Goal: Information Seeking & Learning: Find specific fact

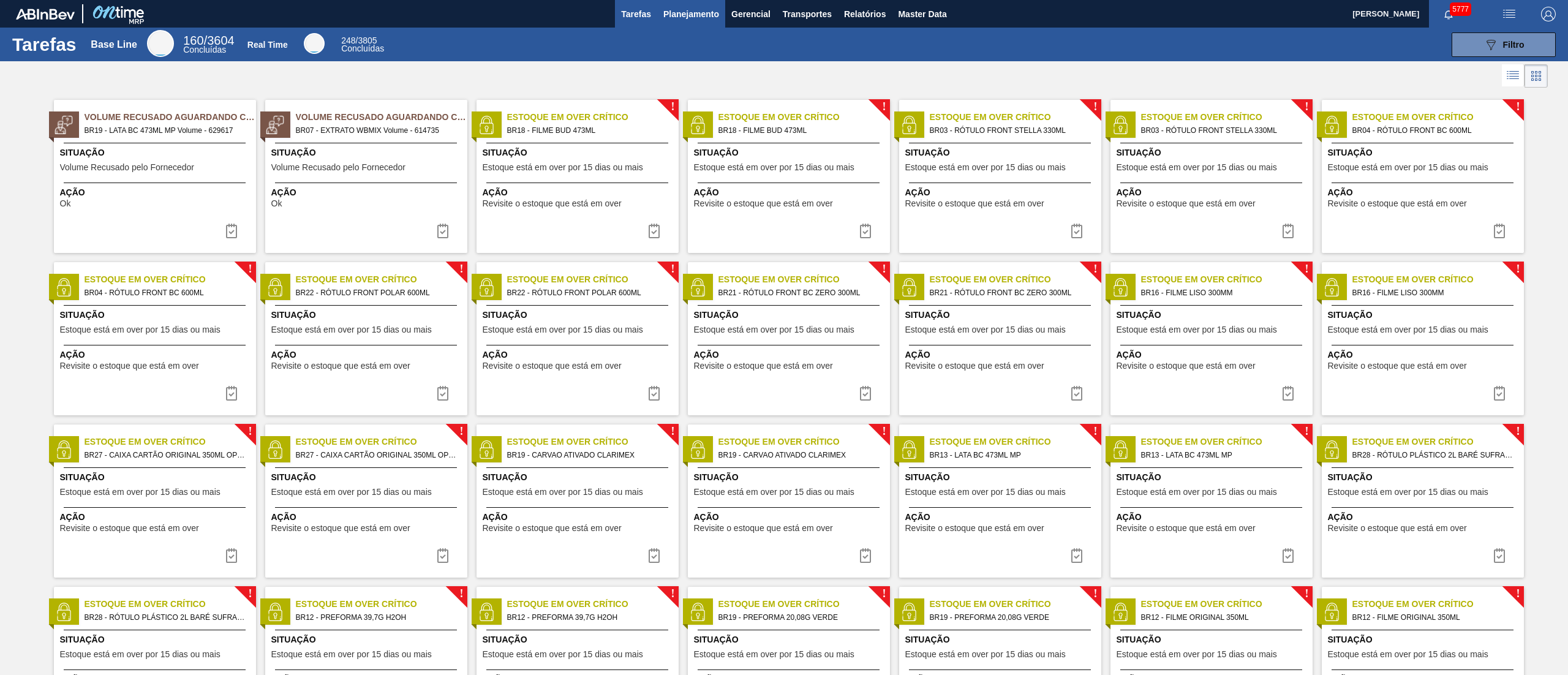
click at [706, 16] on span "Planejamento" at bounding box center [691, 14] width 56 height 15
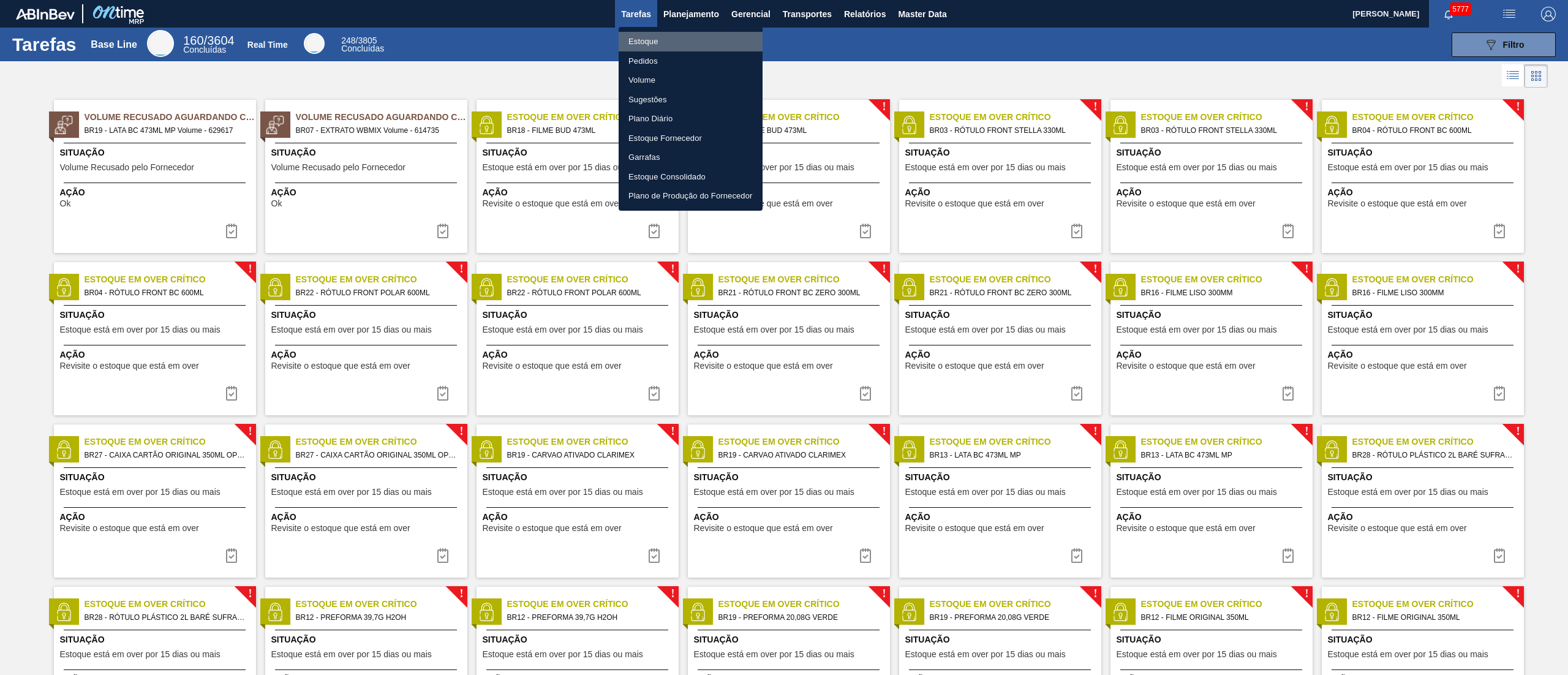
click at [656, 46] on li "Estoque" at bounding box center [691, 42] width 144 height 20
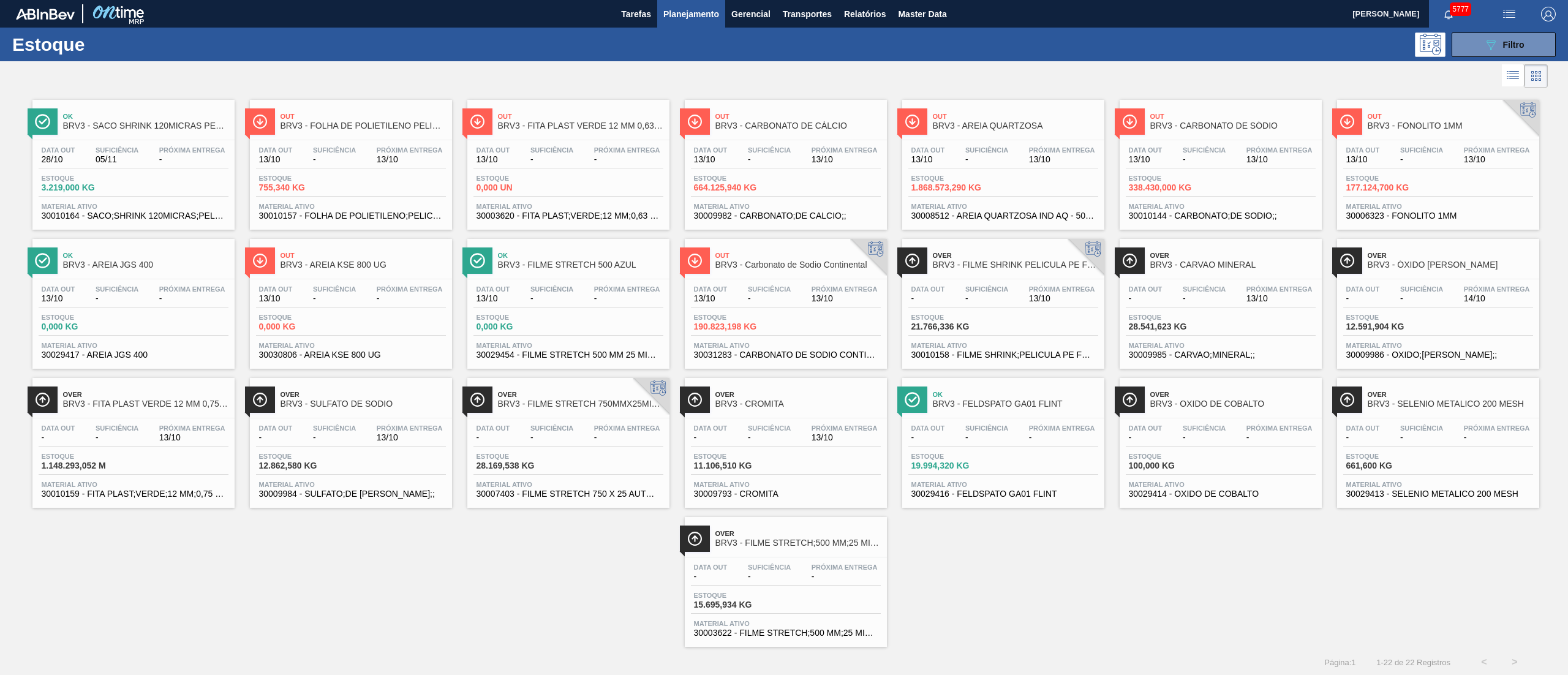
click at [783, 138] on div "Out BRV3 - CARBONATO DE SÓDIO Data out 13/10 Suficiência - Próxima Entrega 13/1…" at bounding box center [1220, 165] width 202 height 130
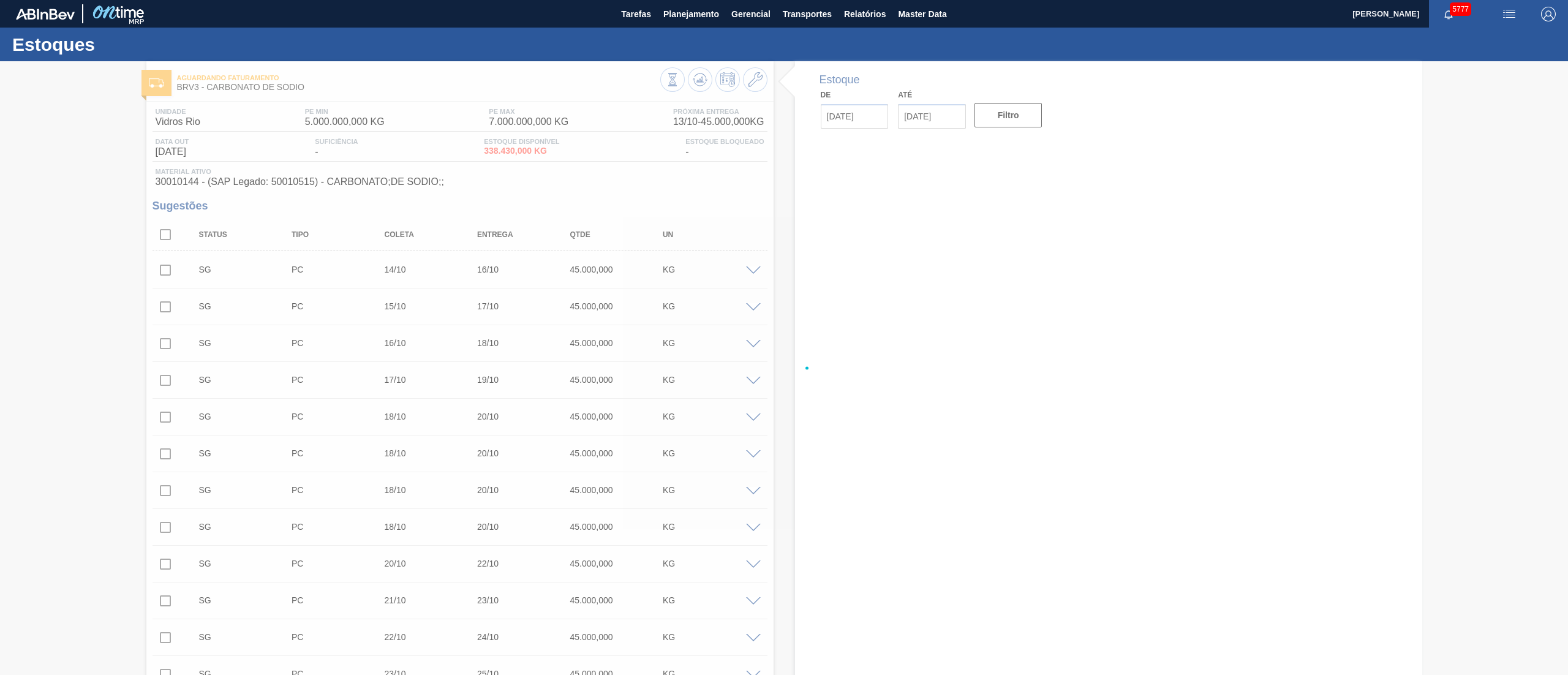
type input "13/10/2025"
type input "27/10/2025"
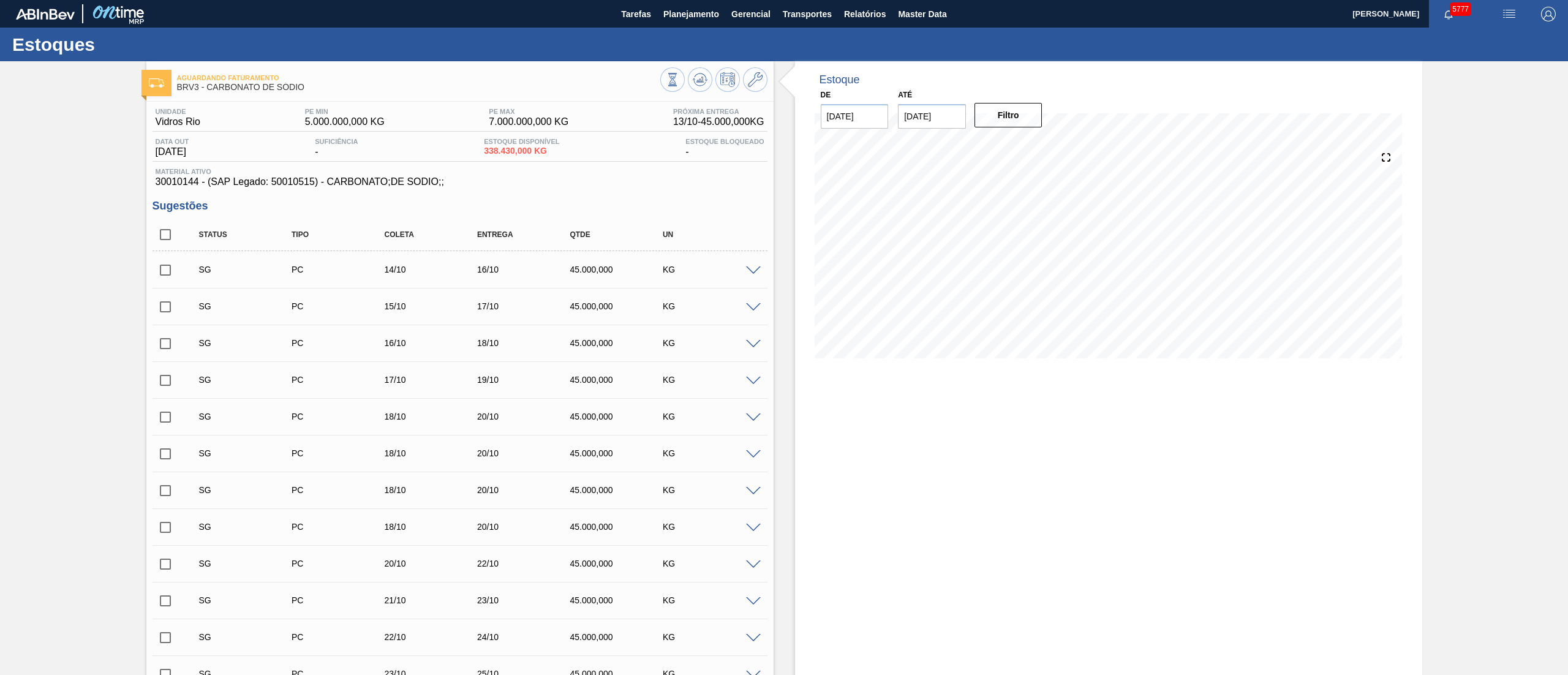
click at [158, 183] on span "30010144 - (SAP Legado: 50010515) - CARBONATO;DE SODIO;;" at bounding box center [460, 182] width 609 height 11
copy span "30010144"
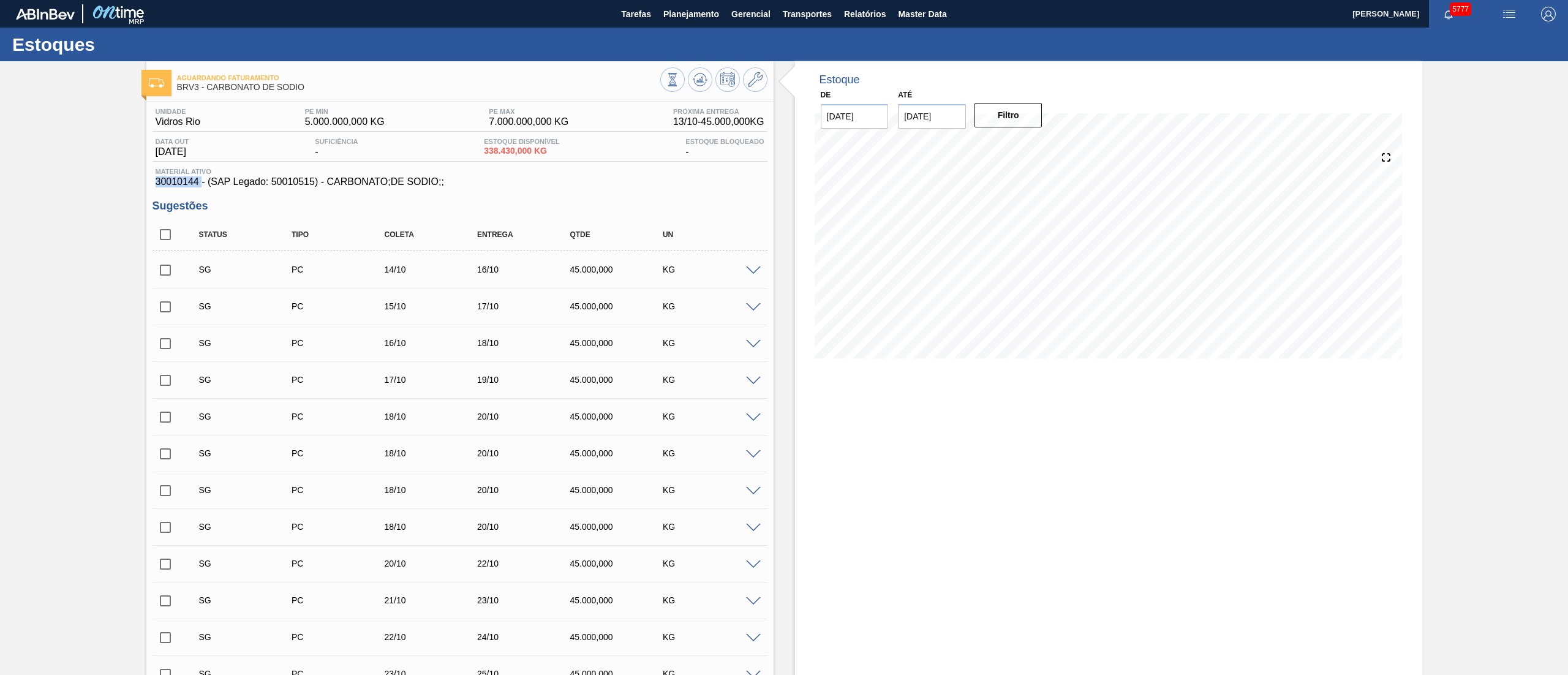
click at [283, 187] on span "30010144 - (SAP Legado: 50010515) - CARBONATO;DE SODIO;;" at bounding box center [460, 182] width 609 height 11
copy span "50010515"
drag, startPoint x: 686, startPoint y: 10, endPoint x: 675, endPoint y: 18, distance: 13.6
copy span "50010515"
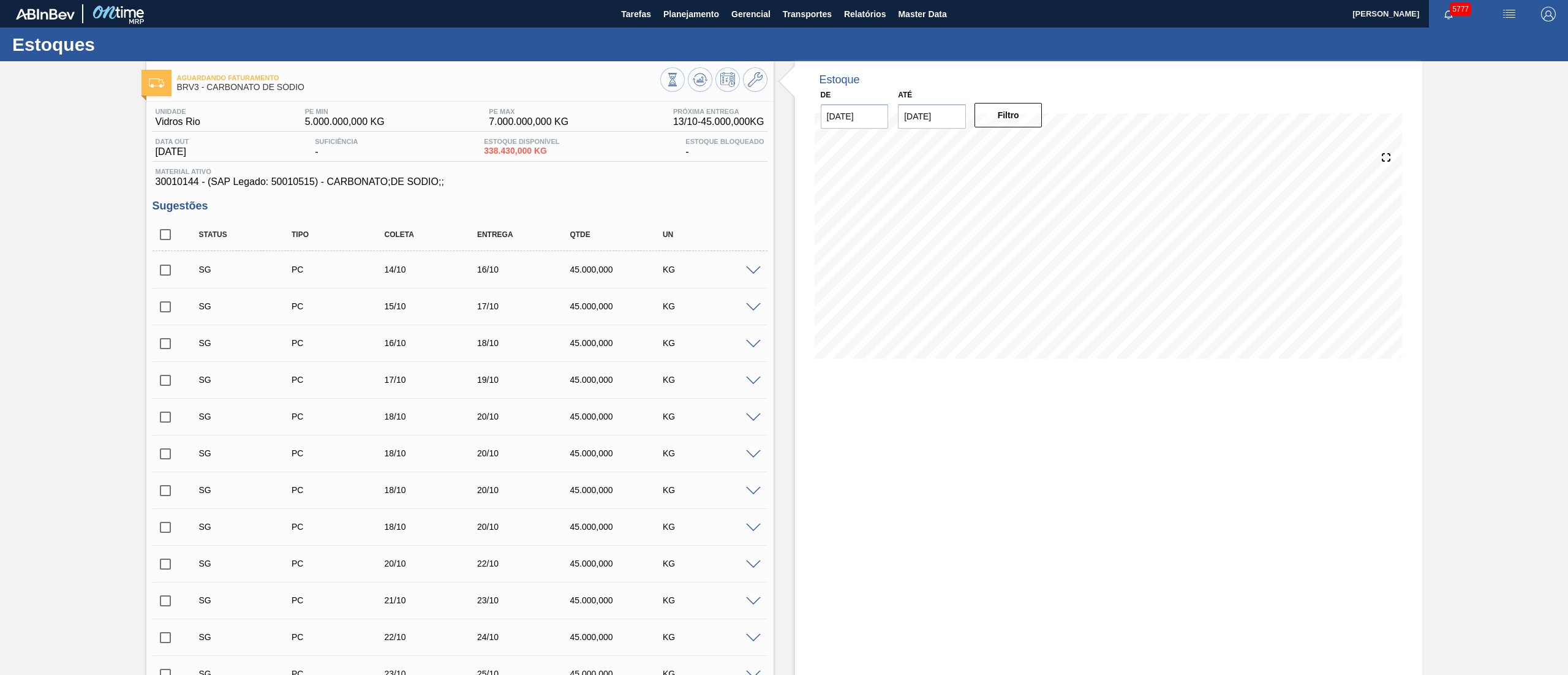
click at [180, 175] on span "Material ativo" at bounding box center [460, 172] width 609 height 8
click at [167, 185] on span "30010144 - (SAP Legado: 50010515) - CARBONATO;DE SODIO;;" at bounding box center [460, 182] width 609 height 11
copy span "30010144"
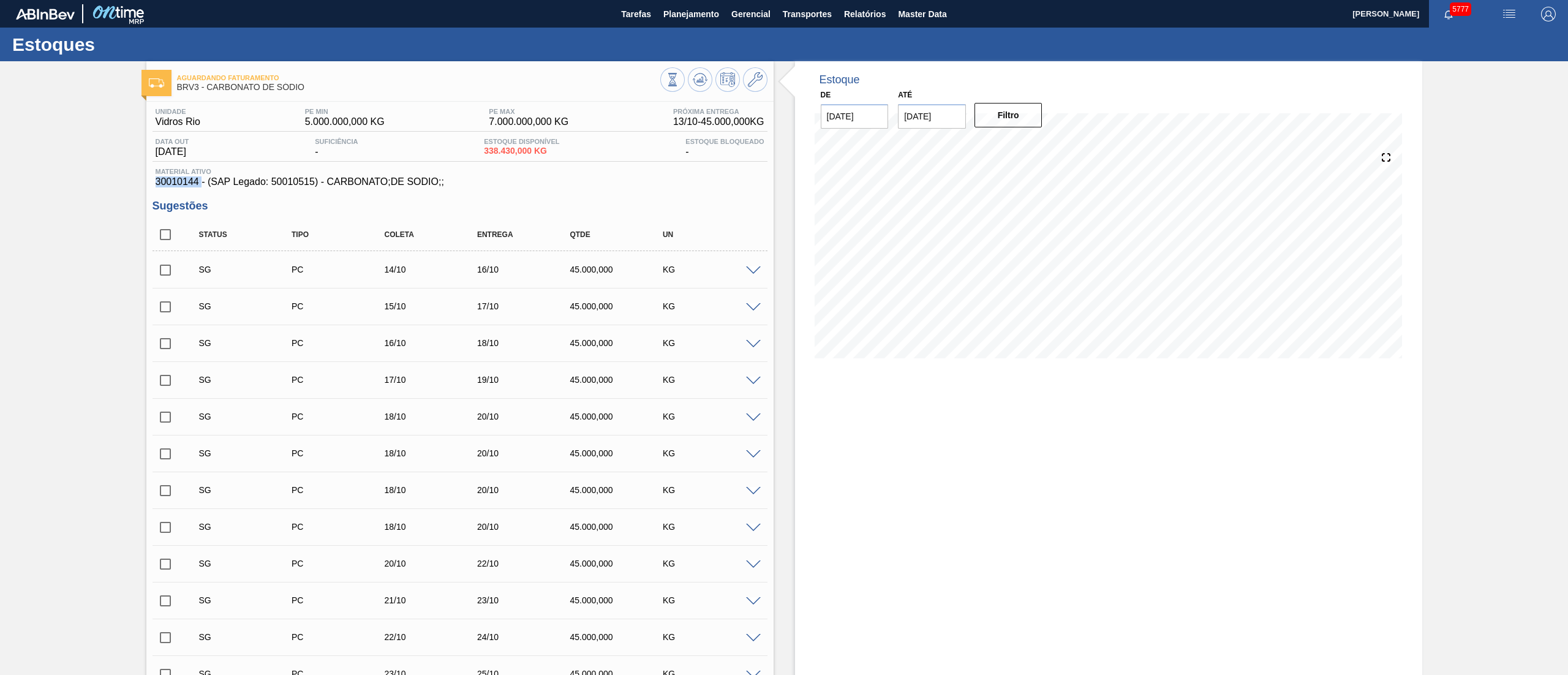
click at [274, 181] on span "30010144 - (SAP Legado: 50010515) - CARBONATO;DE SODIO;;" at bounding box center [460, 182] width 609 height 11
copy span "50010515"
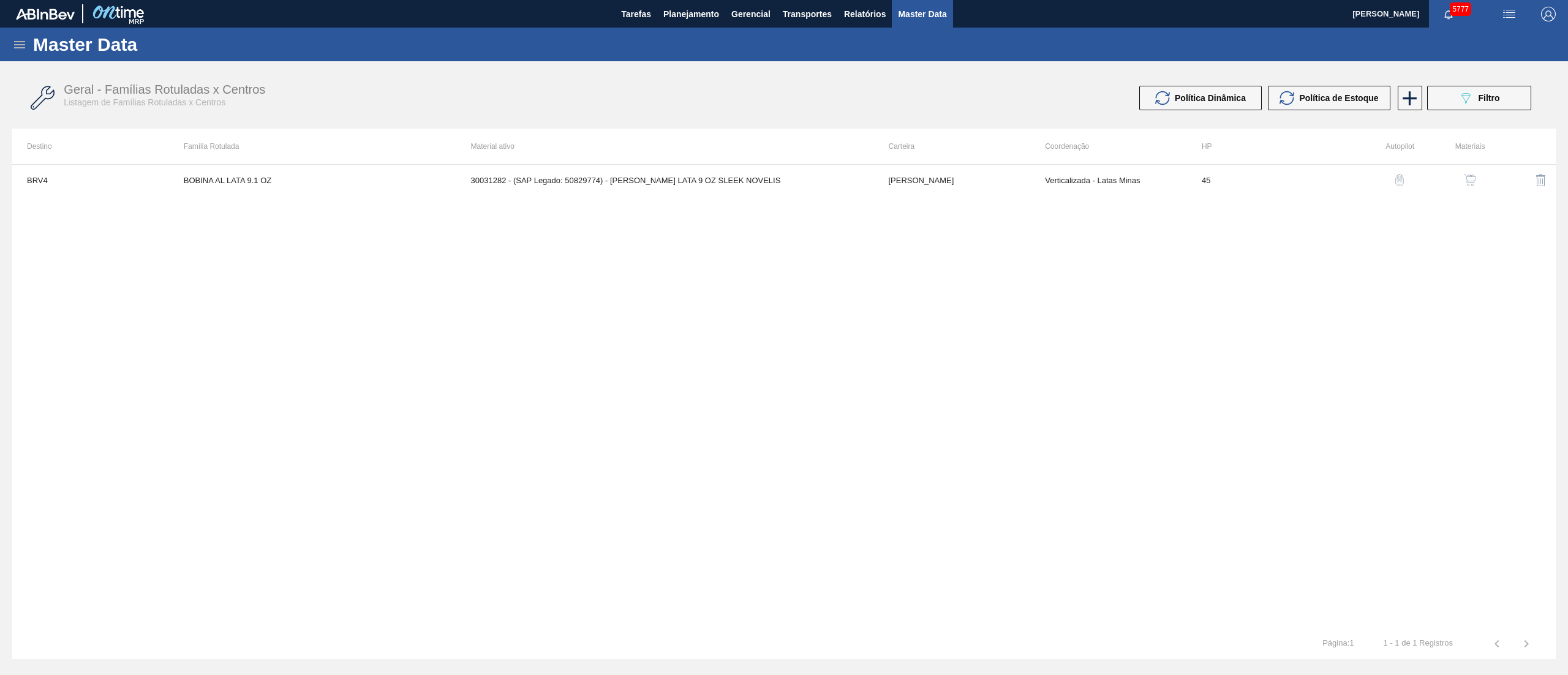
click at [23, 46] on icon at bounding box center [19, 44] width 15 height 15
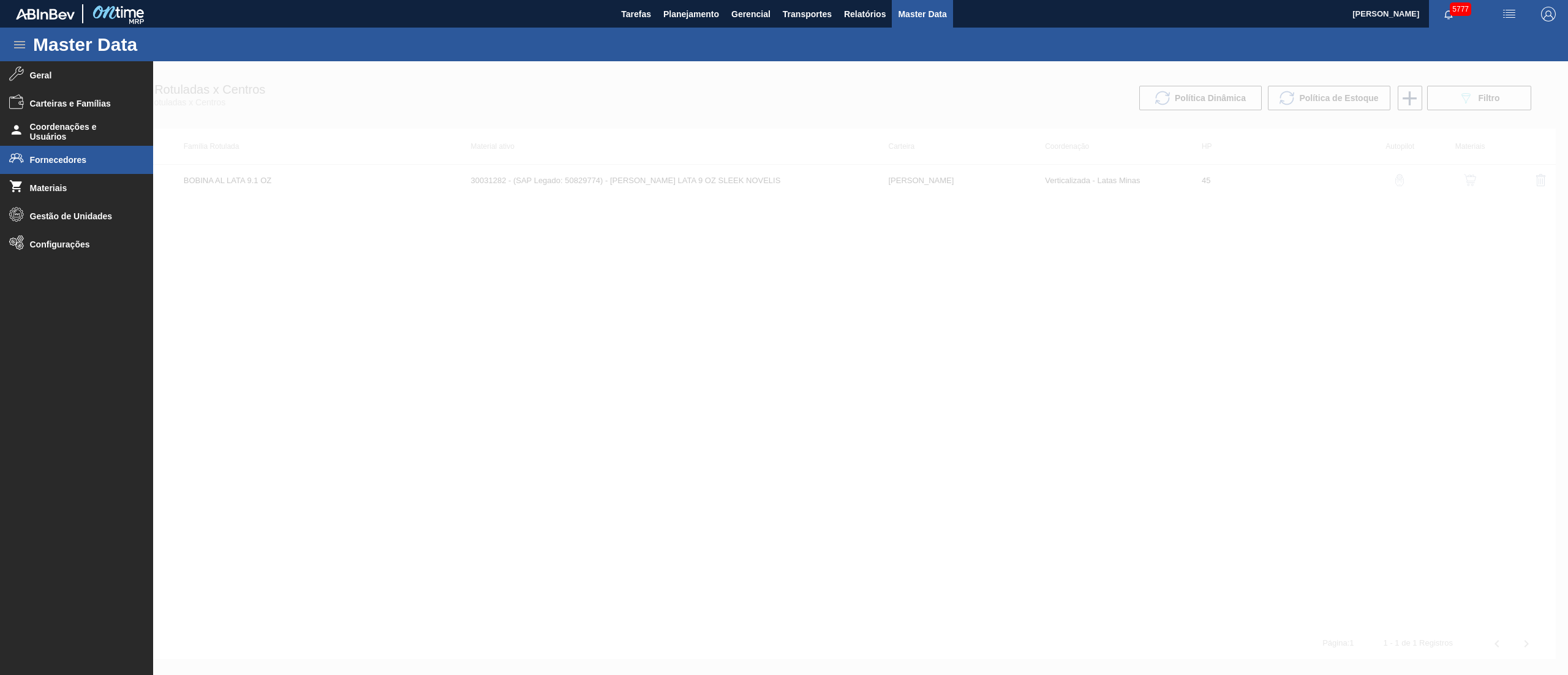
click at [47, 162] on span "Fornecedores" at bounding box center [80, 160] width 101 height 10
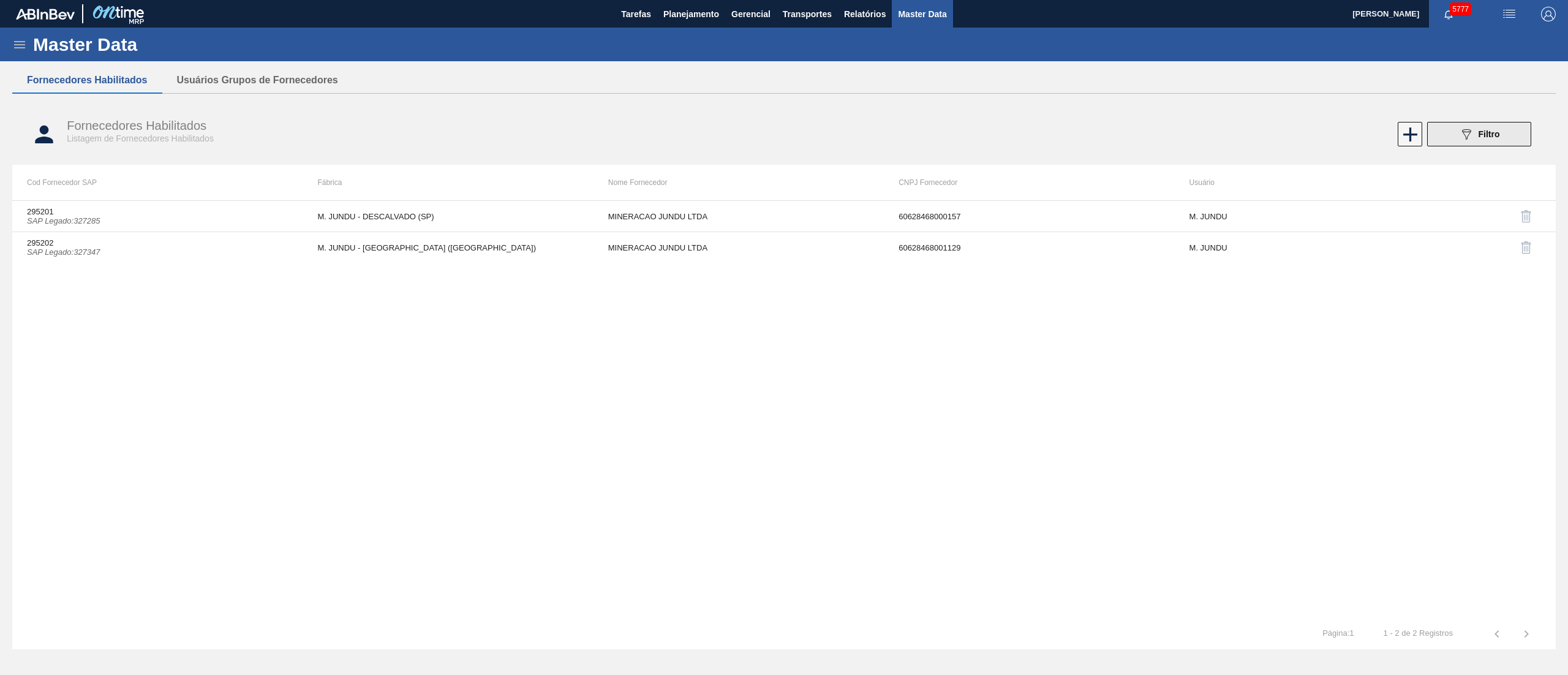
click at [1464, 131] on icon "089F7B8B-B2A5-4AFE-B5C0-19BA573D28AC" at bounding box center [1466, 134] width 15 height 15
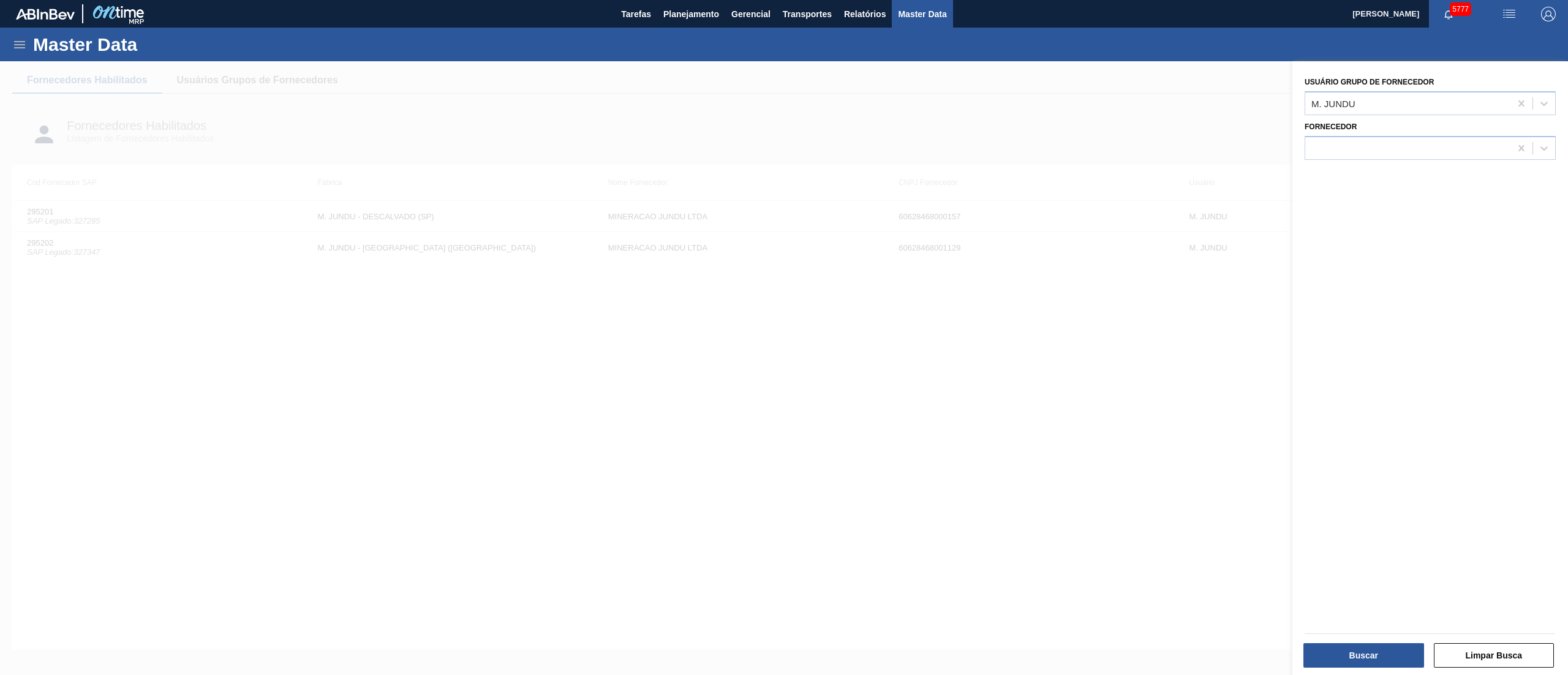
drag, startPoint x: 1336, startPoint y: 73, endPoint x: 1341, endPoint y: 81, distance: 9.4
click at [1341, 81] on div "Usuário Grupo de Fornecedor M. JUNDU" at bounding box center [1430, 92] width 261 height 45
click at [1341, 91] on div "M. JUNDU" at bounding box center [1430, 102] width 251 height 24
type Fornecedor "natrio"
click at [1343, 127] on div "Natrio" at bounding box center [1430, 134] width 251 height 23
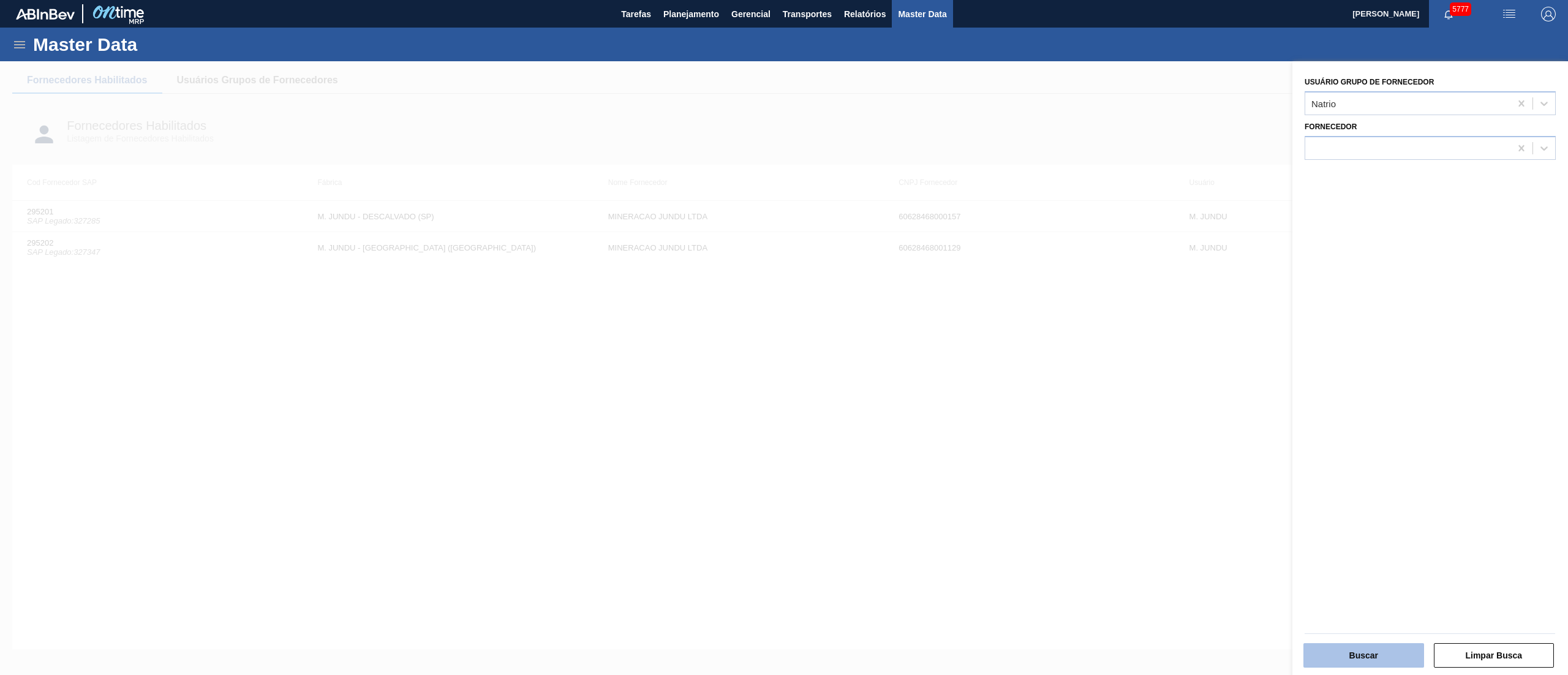
click at [1381, 654] on button "Buscar" at bounding box center [1364, 656] width 121 height 24
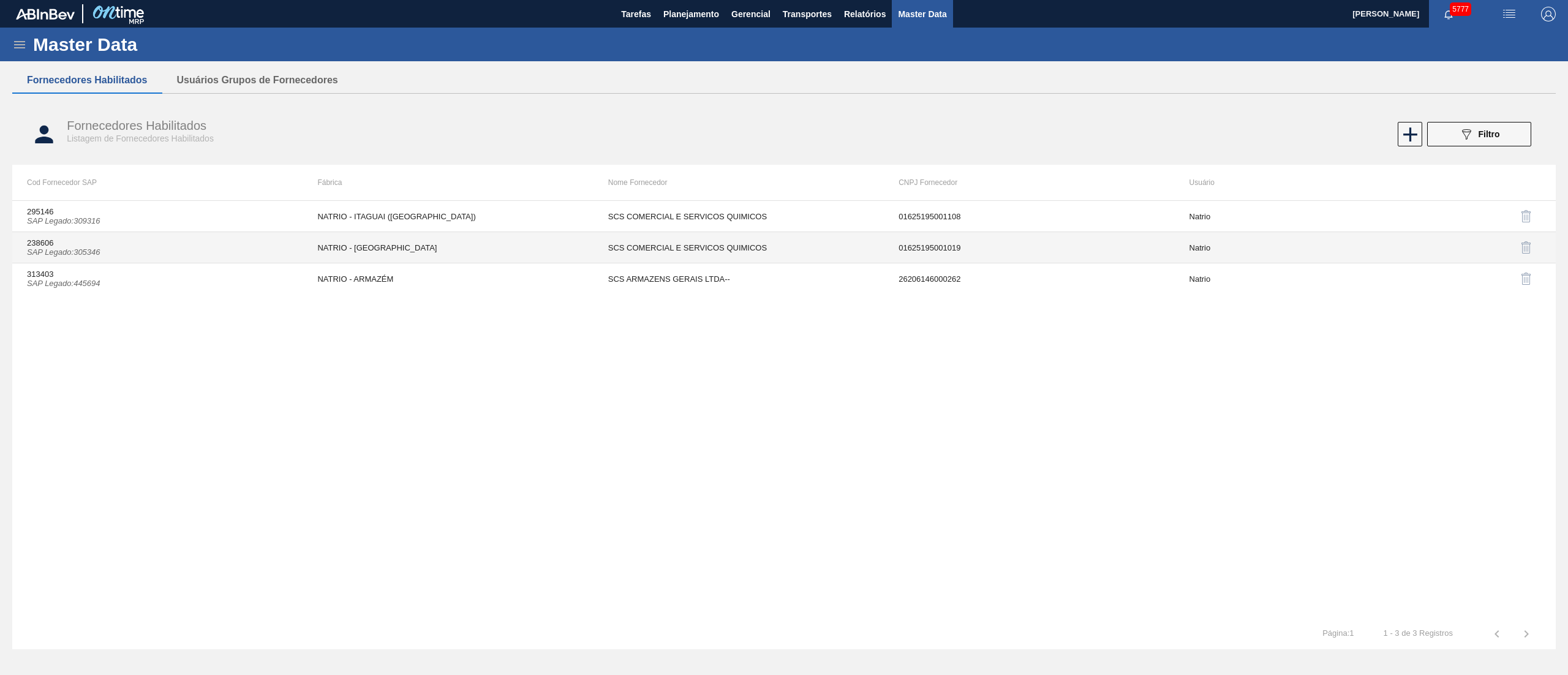
click at [497, 246] on td "NATRIO - [GEOGRAPHIC_DATA]" at bounding box center [448, 248] width 290 height 31
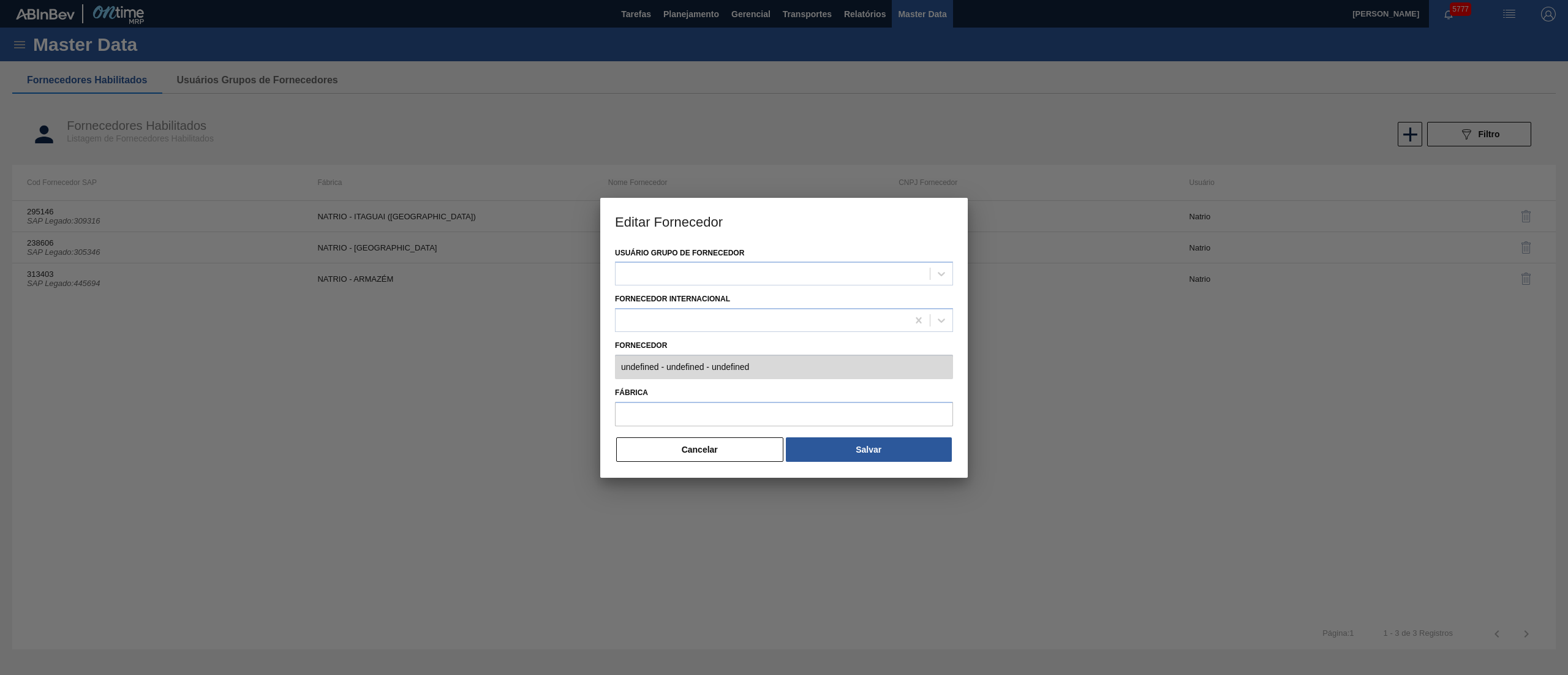
type input "238606 (SAP Legado: 305346) - SCS COMERCIAL E SERVICOS QUIMICOS - 01625195001019"
type input "NATRIO - [GEOGRAPHIC_DATA]"
click at [694, 453] on button "Cancelar" at bounding box center [699, 449] width 167 height 24
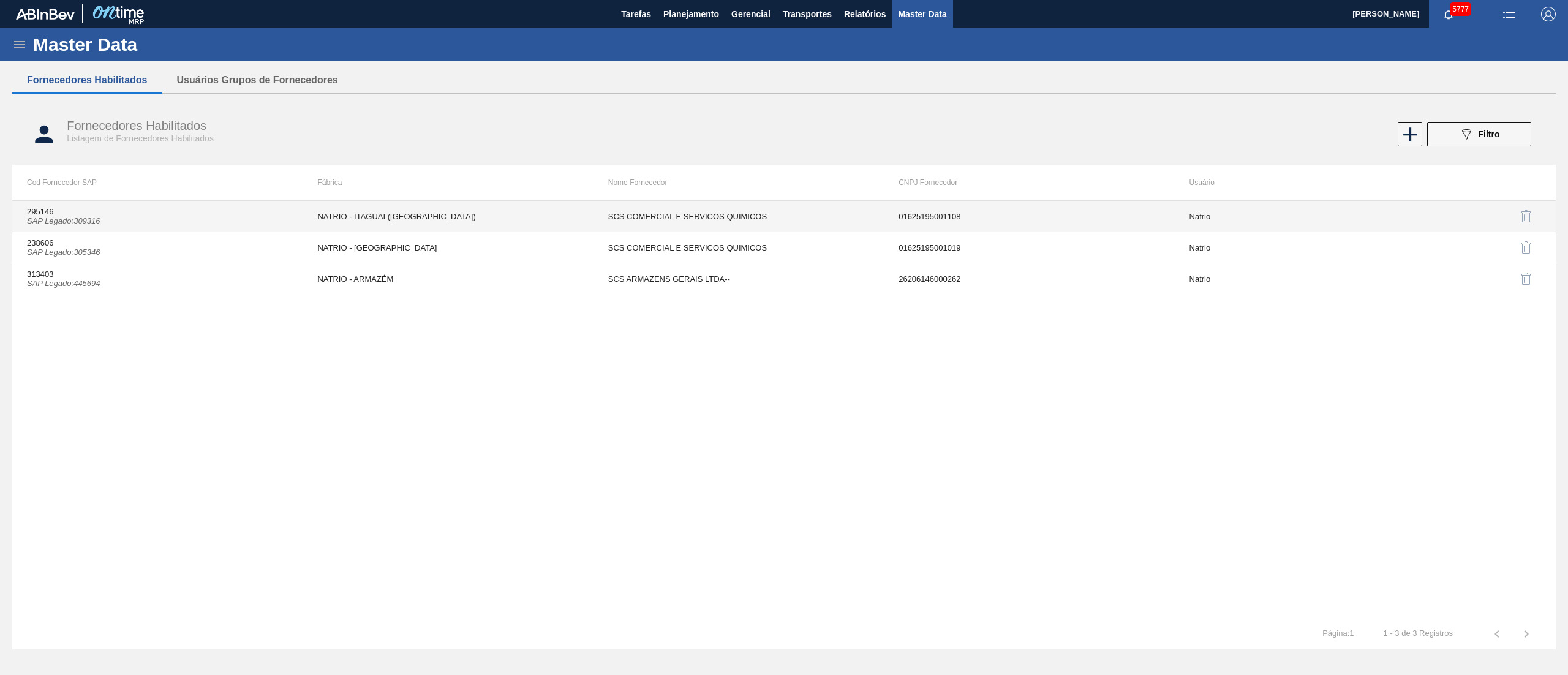
click at [313, 215] on td "NATRIO - ITAGUAI ([GEOGRAPHIC_DATA])" at bounding box center [448, 216] width 290 height 31
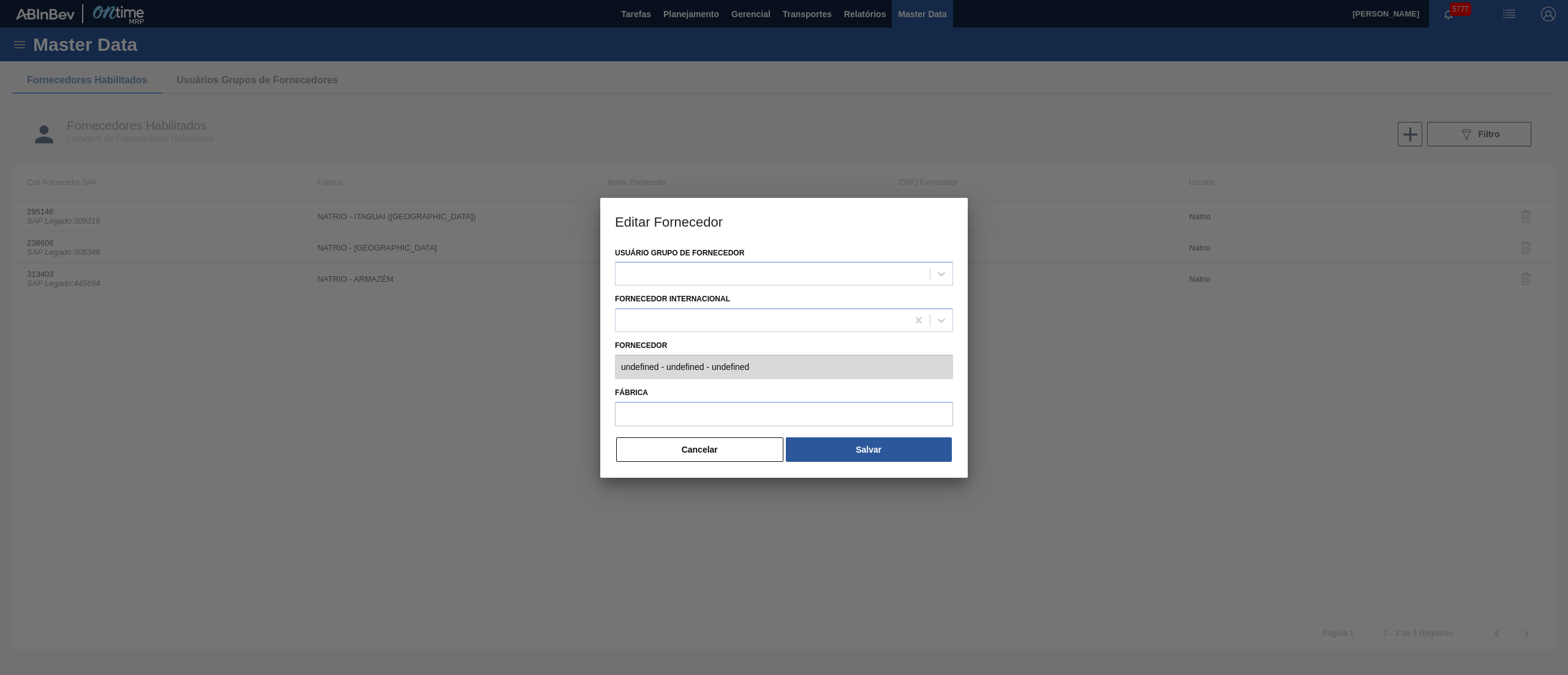
type input "295146 (SAP Legado: 309316) - SCS COMERCIAL E SERVICOS QUIMICOS - 01625195001108"
type input "NATRIO - ITAGUAI ([GEOGRAPHIC_DATA])"
click at [986, 376] on div "Editar Fornecedor Usuário Grupo de Fornecedor Natrio Fornecedor Internacional F…" at bounding box center [784, 337] width 1568 height 675
drag, startPoint x: 702, startPoint y: 463, endPoint x: 690, endPoint y: 441, distance: 25.1
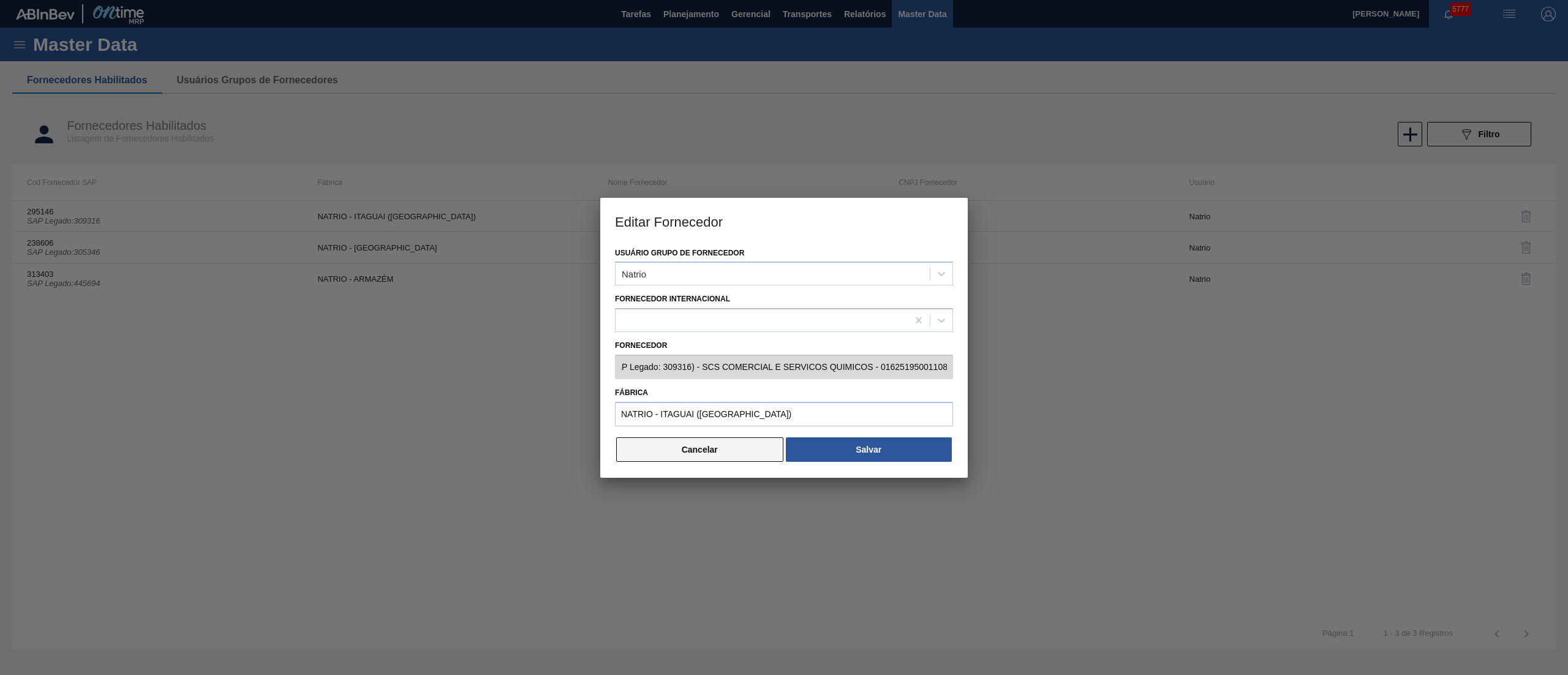
click at [699, 457] on div "Usuário Grupo de Fornecedor Natrio Fornecedor Internacional Fornecedor 295146 (…" at bounding box center [784, 361] width 368 height 233
click at [690, 441] on button "Cancelar" at bounding box center [699, 449] width 167 height 24
